Goal: Task Accomplishment & Management: Use online tool/utility

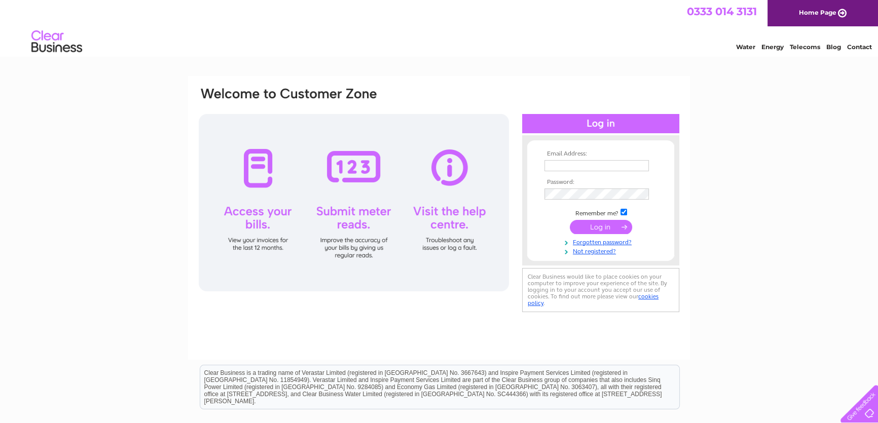
type input "airthpharmacy@gmail.com"
click at [588, 227] on input "submit" at bounding box center [601, 227] width 62 height 14
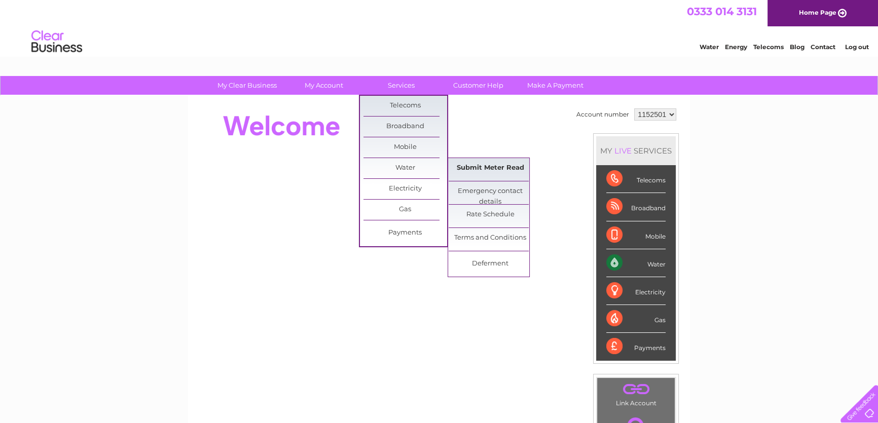
click at [474, 166] on link "Submit Meter Read" at bounding box center [491, 168] width 84 height 20
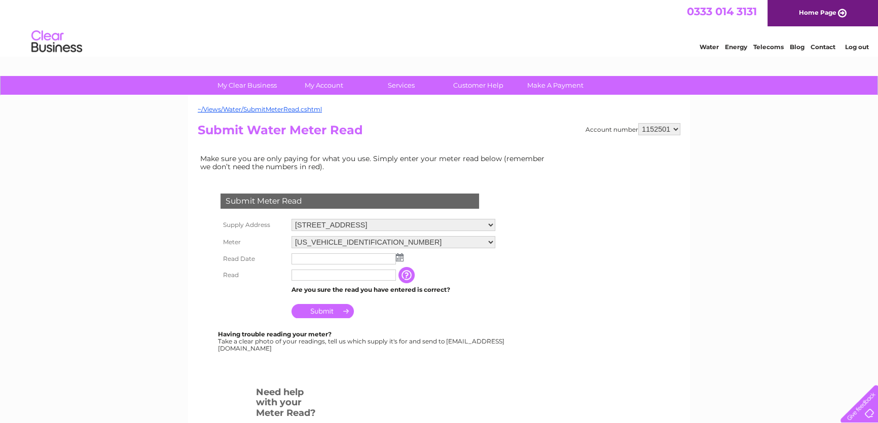
click at [403, 257] on img at bounding box center [400, 258] width 8 height 8
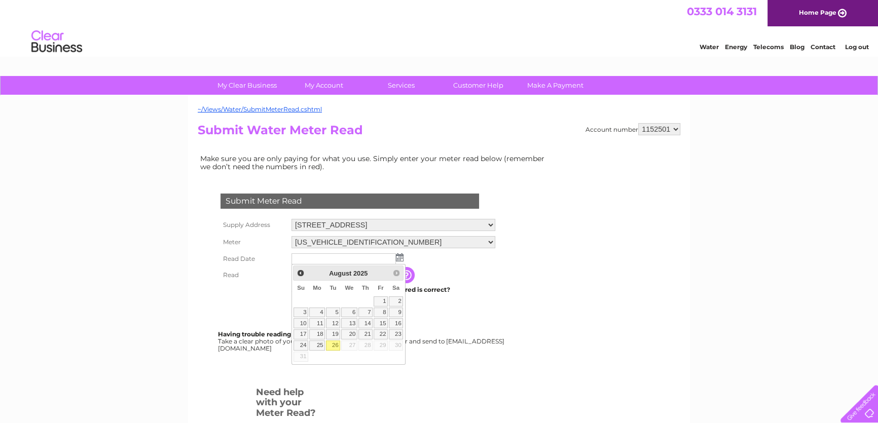
click at [332, 345] on link "26" at bounding box center [333, 346] width 14 height 10
type input "[DATE]"
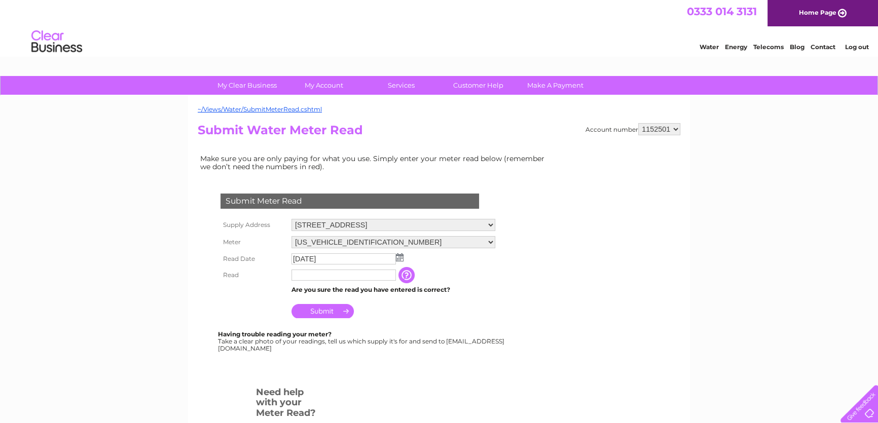
click at [319, 274] on input "text" at bounding box center [344, 275] width 104 height 11
type input "0205"
click at [326, 311] on input "Submit" at bounding box center [323, 312] width 62 height 14
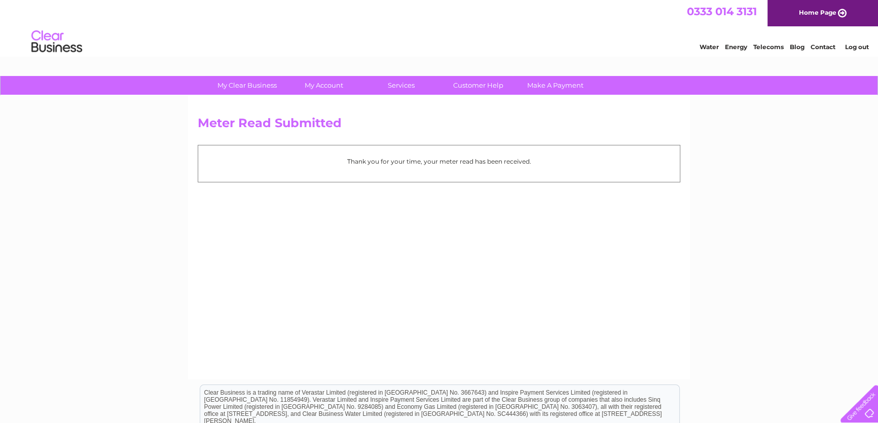
click at [851, 47] on link "Log out" at bounding box center [857, 47] width 24 height 8
